Goal: Check status: Check status

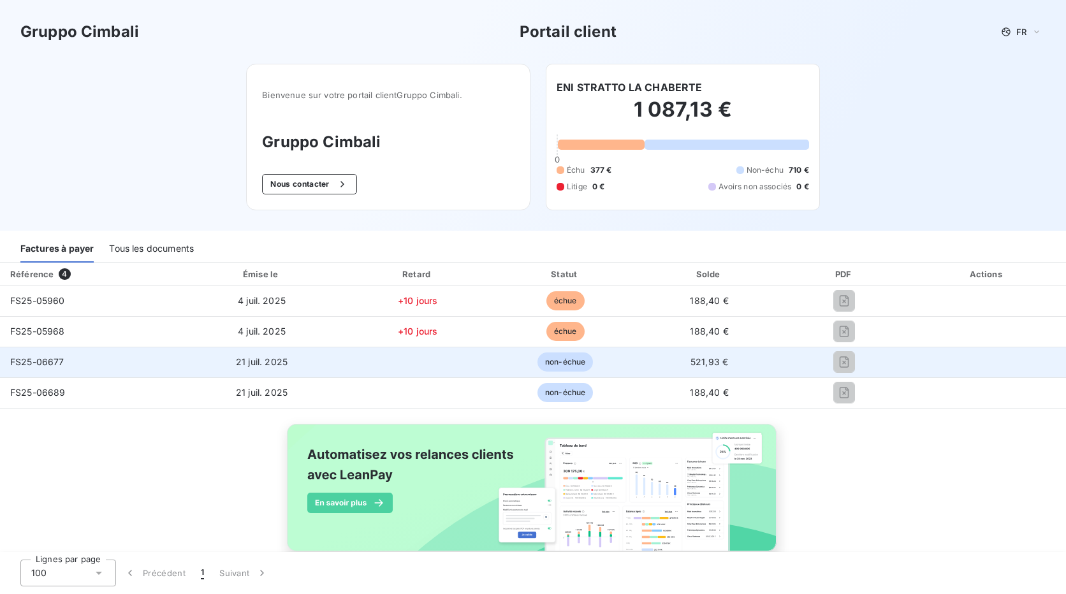
click at [713, 360] on span "521,93 €" at bounding box center [710, 361] width 38 height 11
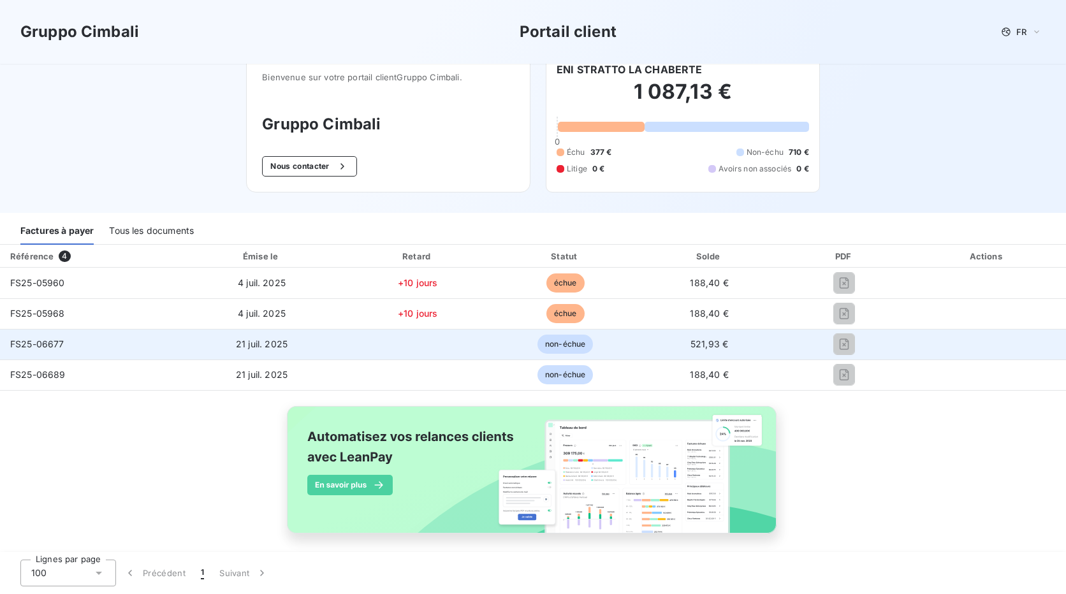
scroll to position [27, 0]
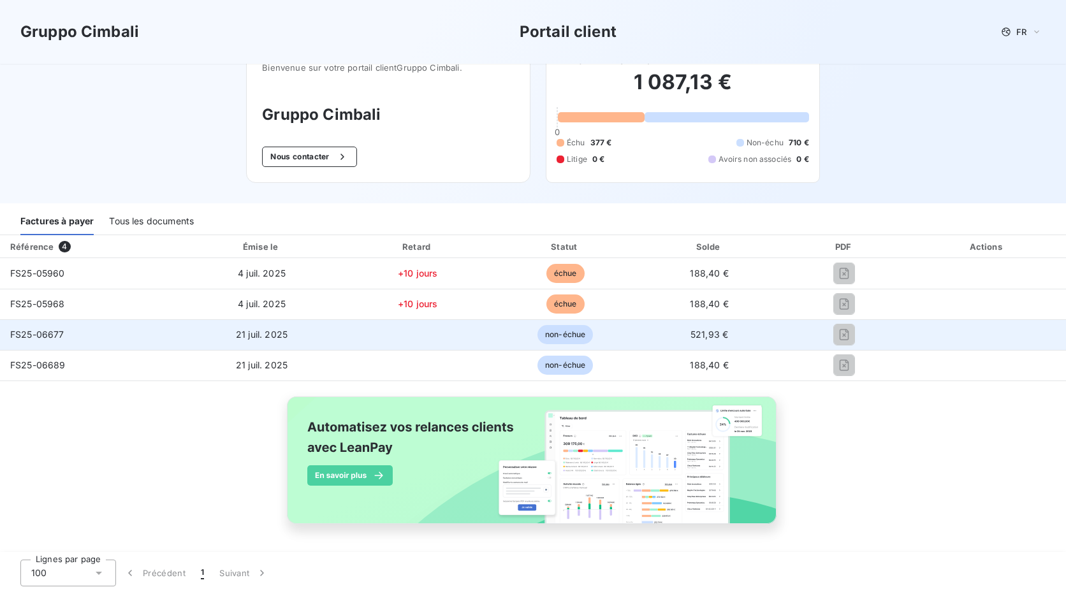
click at [731, 339] on td "521,93 €" at bounding box center [709, 334] width 142 height 31
click at [64, 335] on td "FS25-06677" at bounding box center [90, 334] width 180 height 31
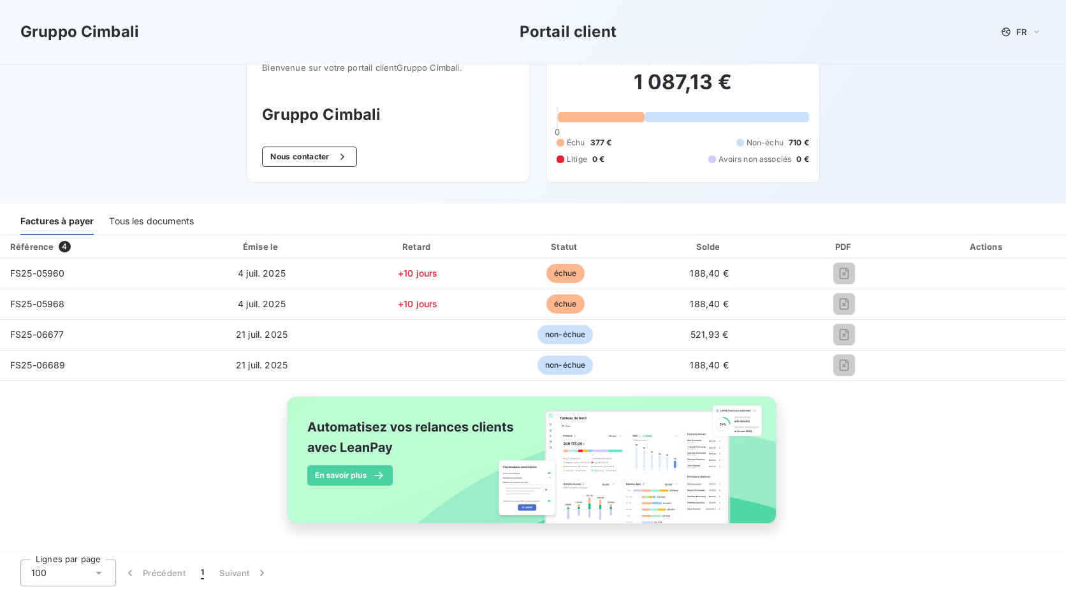
click at [164, 215] on div "Tous les documents" at bounding box center [151, 222] width 85 height 27
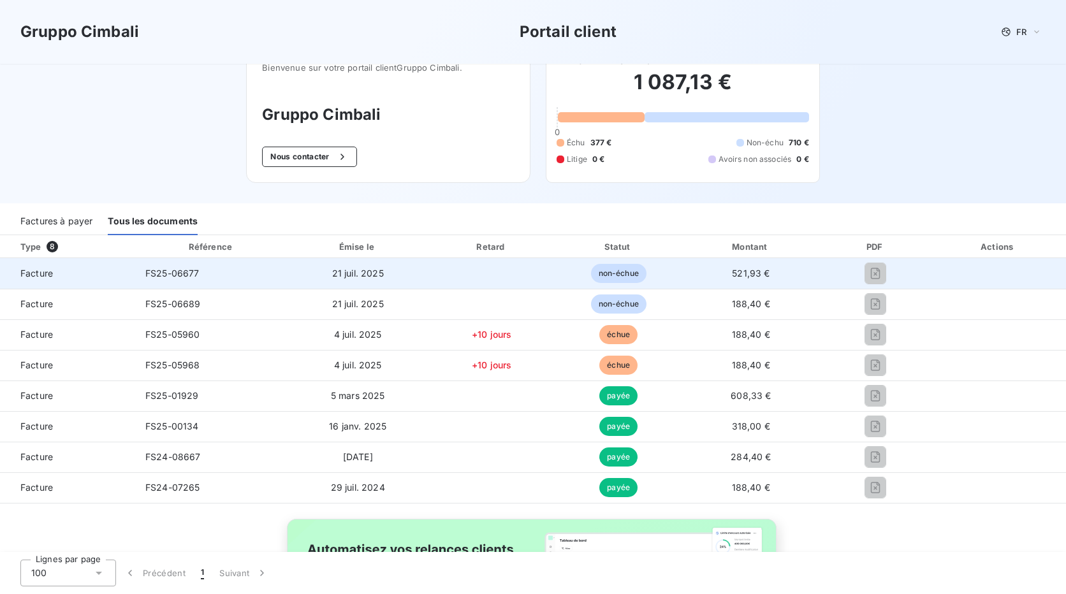
click at [608, 275] on span "non-échue" at bounding box center [618, 273] width 55 height 19
click at [319, 281] on td "21 juil. 2025" at bounding box center [358, 273] width 140 height 31
click at [745, 270] on span "521,93 €" at bounding box center [751, 273] width 38 height 11
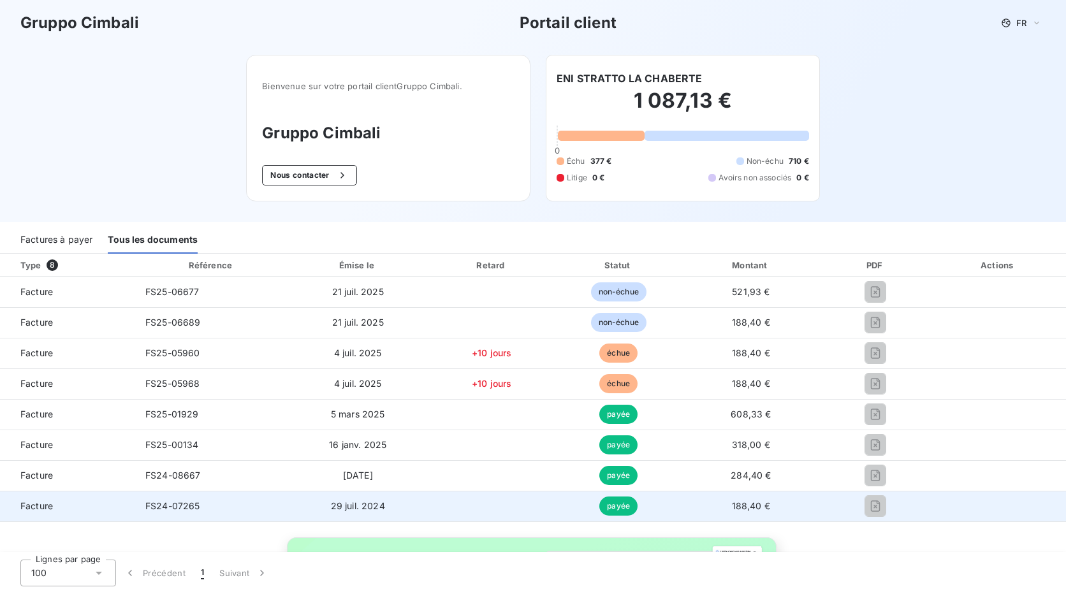
scroll to position [0, 0]
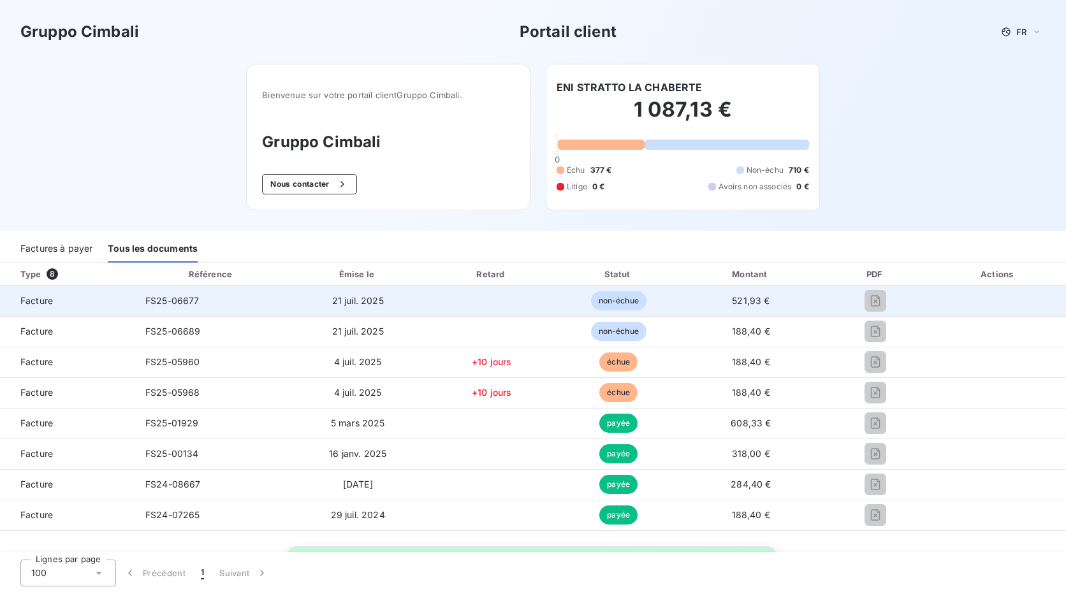
click at [629, 300] on span "non-échue" at bounding box center [618, 300] width 55 height 19
click at [22, 291] on td "Facture" at bounding box center [67, 301] width 135 height 31
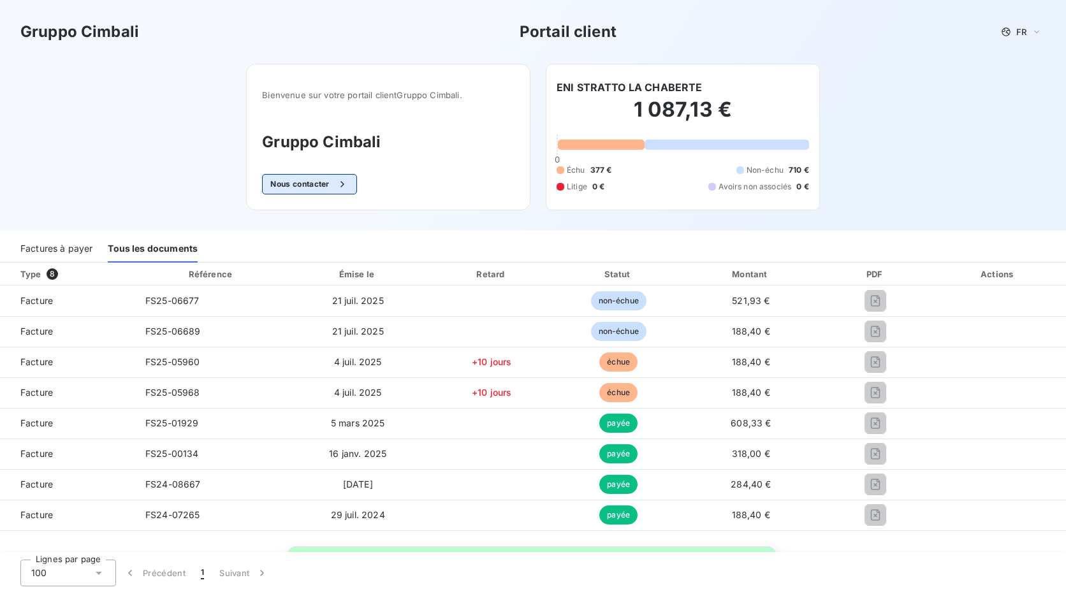
click at [309, 181] on button "Nous contacter" at bounding box center [309, 184] width 94 height 20
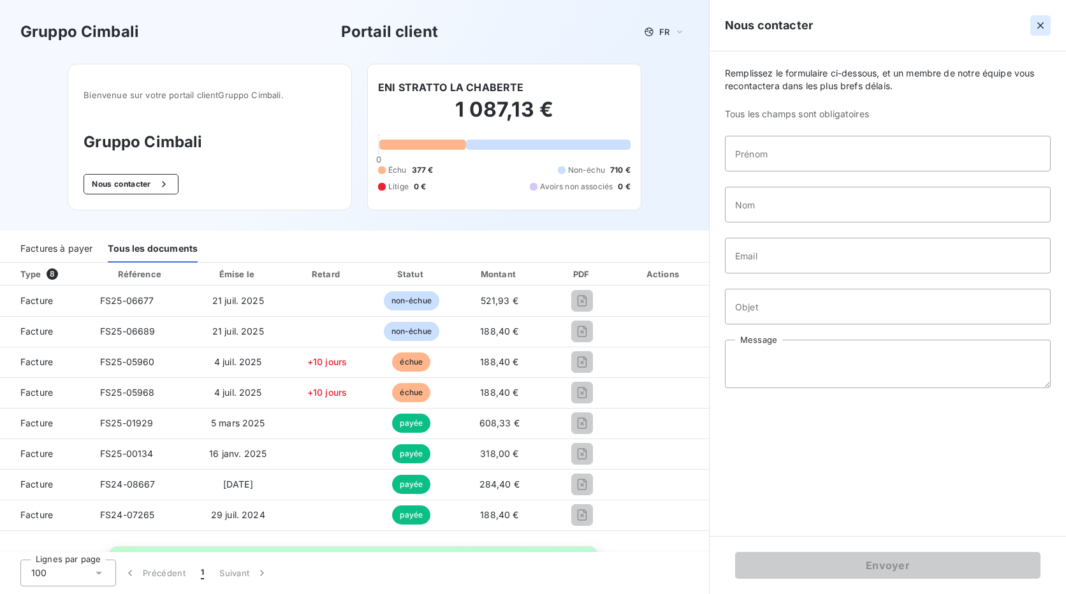
click at [1039, 24] on icon "button" at bounding box center [1041, 25] width 6 height 6
